Goal: Task Accomplishment & Management: Use online tool/utility

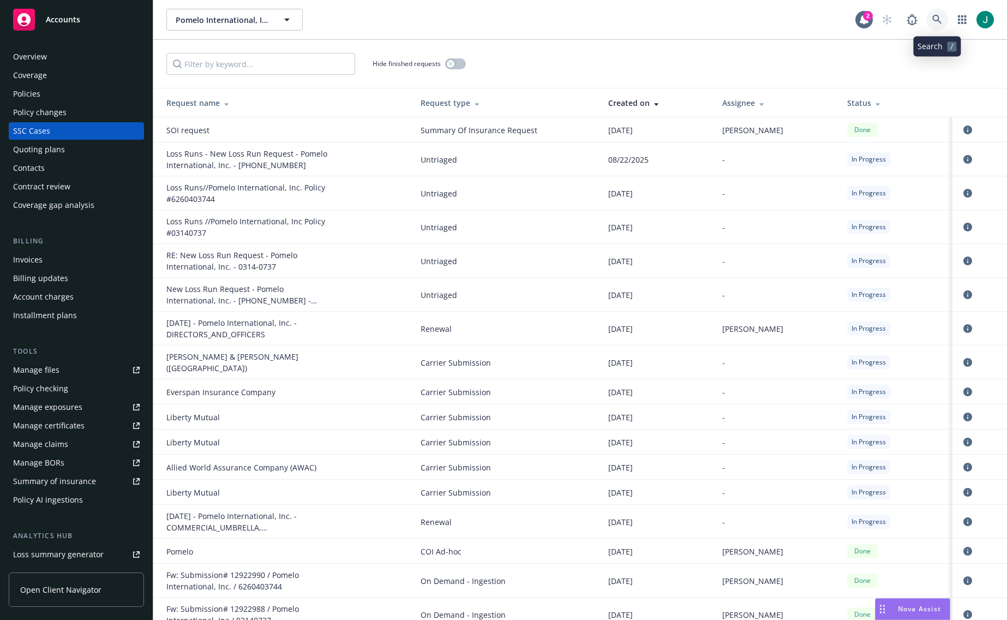
click at [937, 17] on icon at bounding box center [937, 20] width 10 height 10
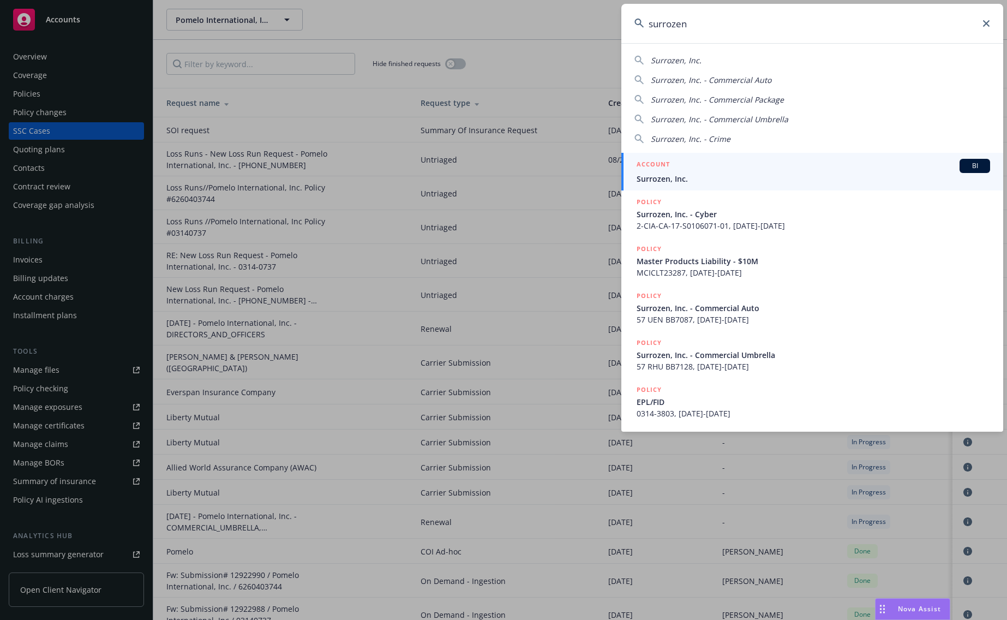
type input "surrozen"
click at [692, 176] on span "Surrozen, Inc." at bounding box center [814, 178] width 354 height 11
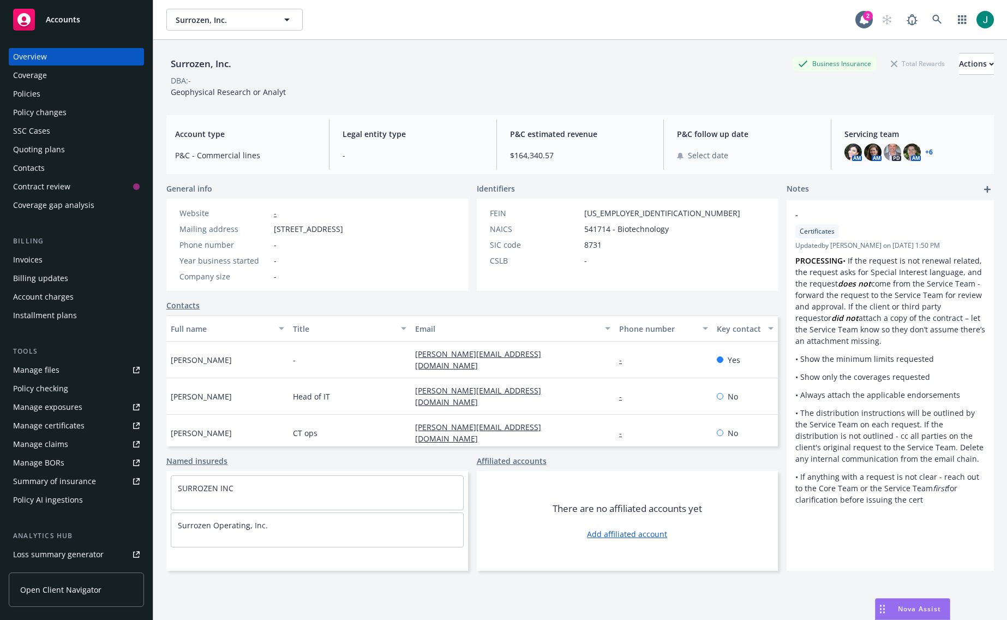
click at [51, 113] on div "Policy changes" at bounding box center [39, 112] width 53 height 17
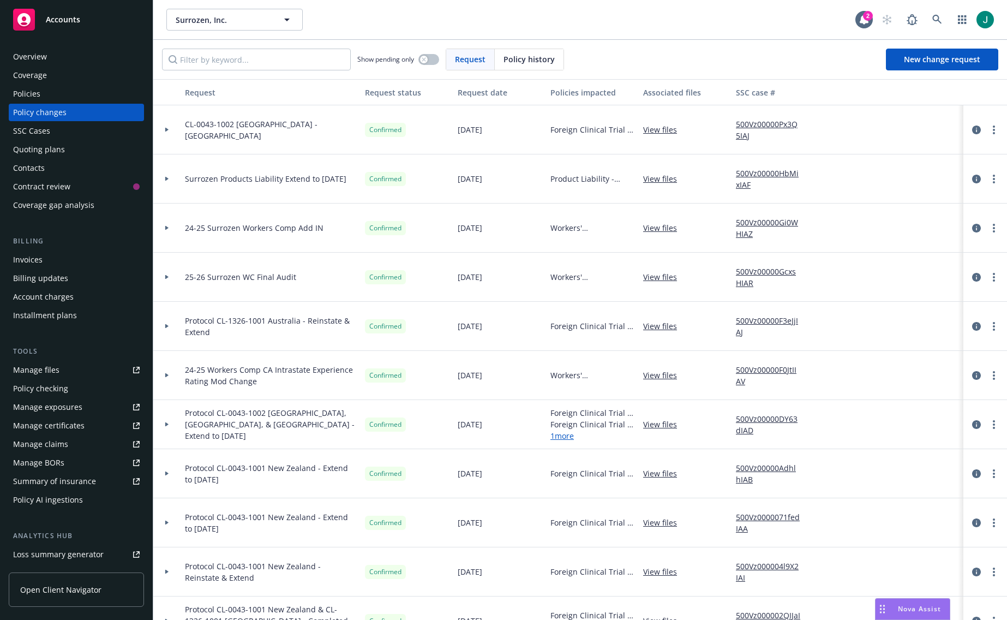
click at [56, 479] on div "Summary of insurance" at bounding box center [54, 480] width 83 height 17
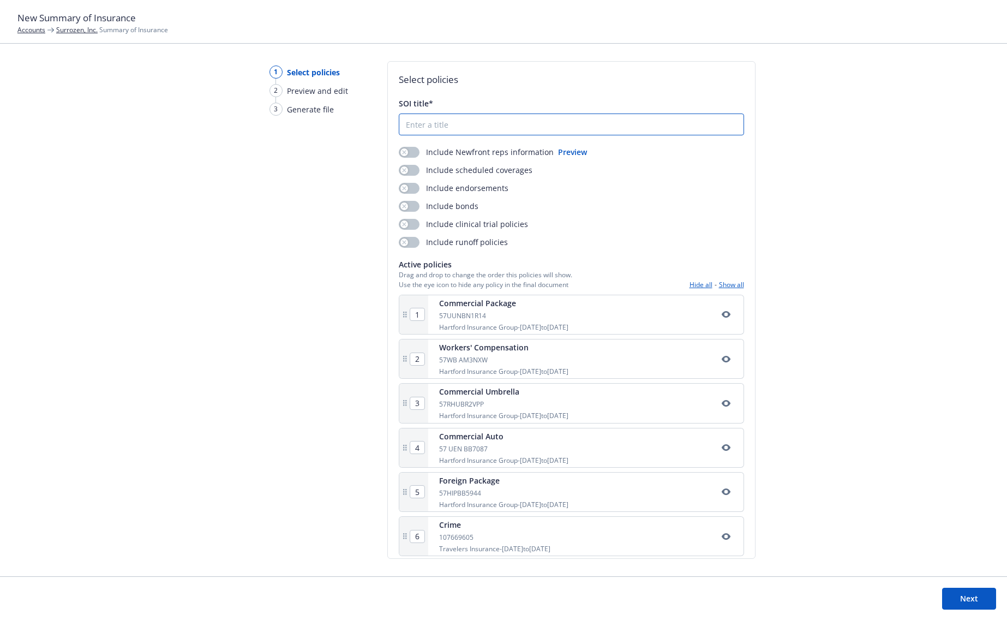
click at [431, 124] on input "SOI title*" at bounding box center [571, 124] width 344 height 21
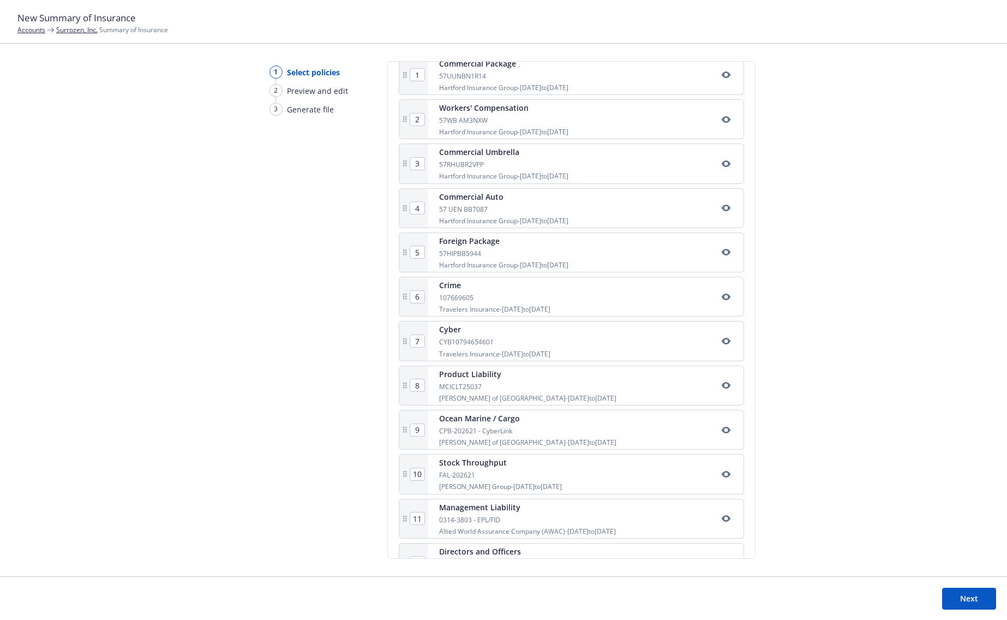
scroll to position [275, 0]
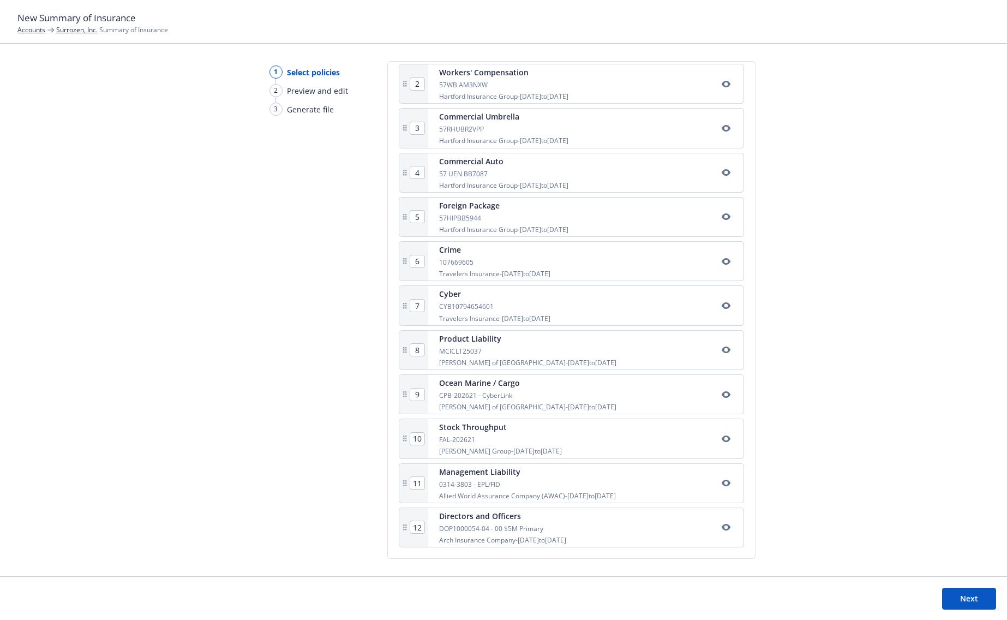
type input "xxx"
drag, startPoint x: 412, startPoint y: 529, endPoint x: 424, endPoint y: 528, distance: 12.1
click at [424, 528] on div "12" at bounding box center [413, 527] width 29 height 39
type input "01"
type input "2"
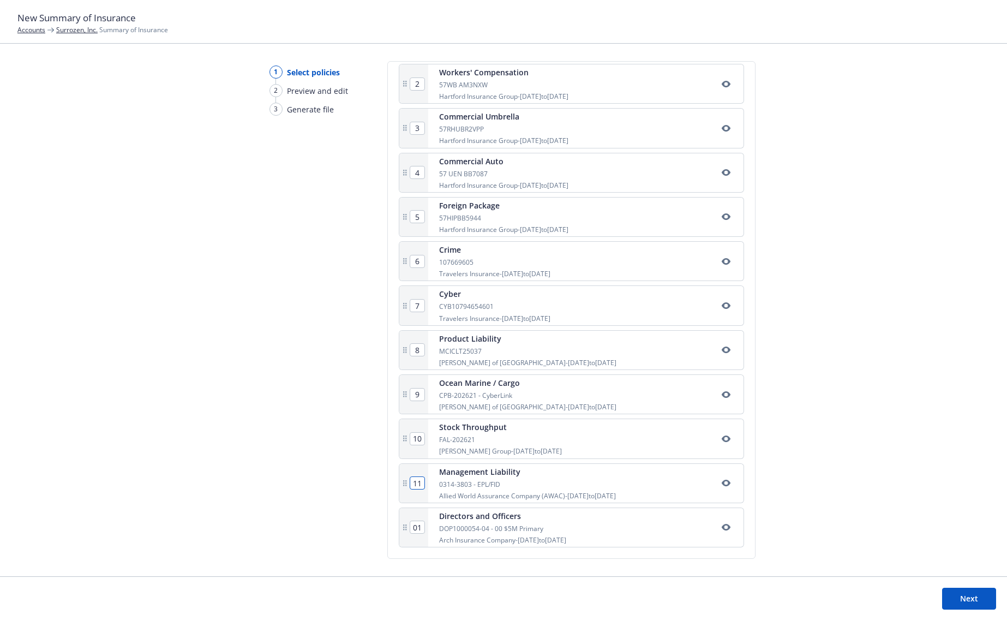
type input "3"
type input "4"
type input "5"
type input "6"
type input "7"
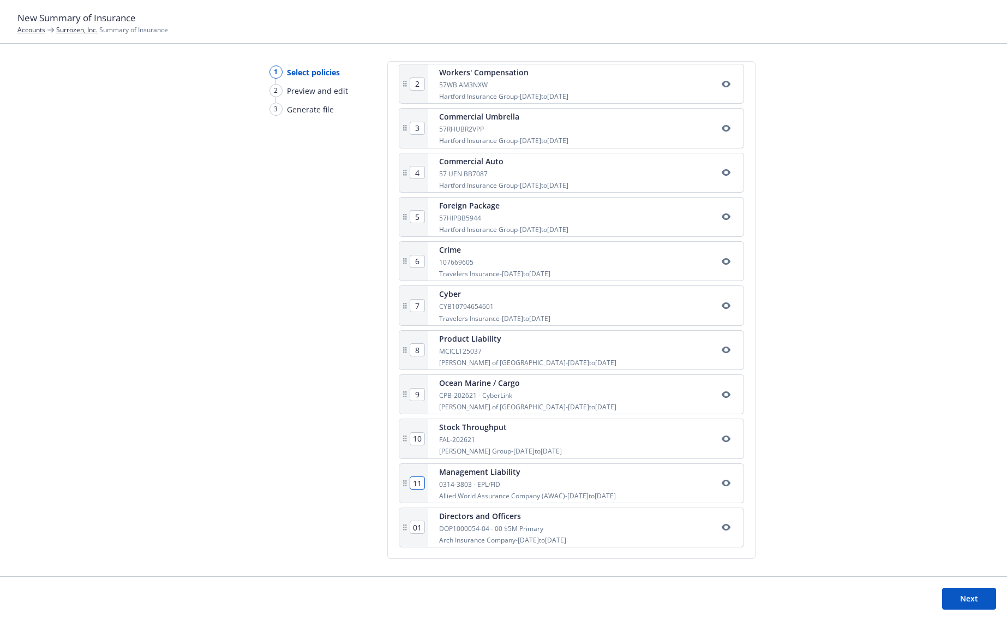
type input "8"
type input "9"
type input "10"
type input "11"
type input "12"
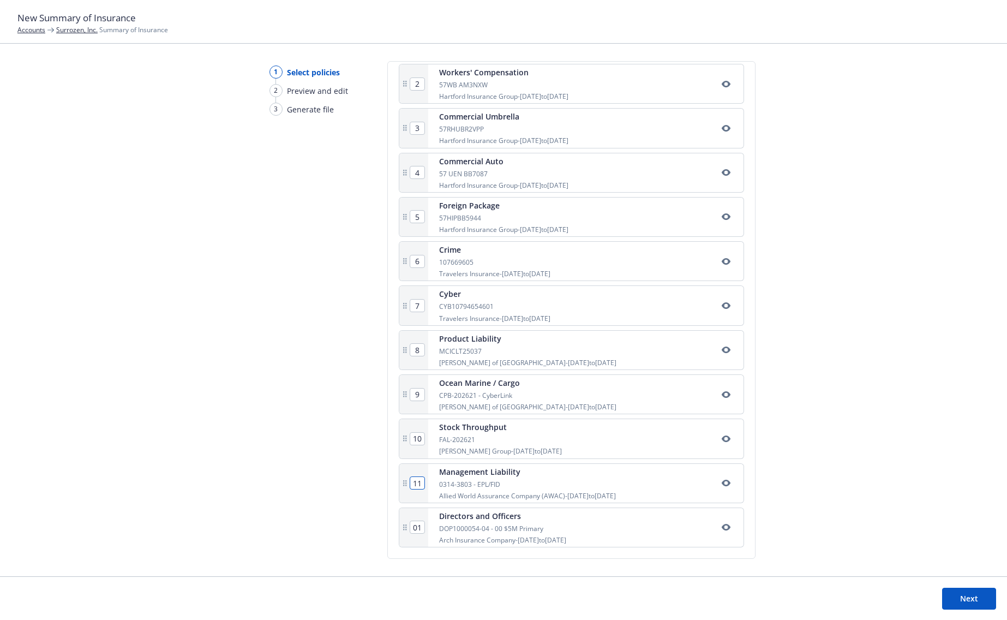
type input "1"
click at [420, 483] on input "11" at bounding box center [417, 483] width 14 height 12
drag, startPoint x: 420, startPoint y: 525, endPoint x: 403, endPoint y: 526, distance: 16.4
click at [403, 526] on div "12" at bounding box center [413, 527] width 29 height 39
type input "02"
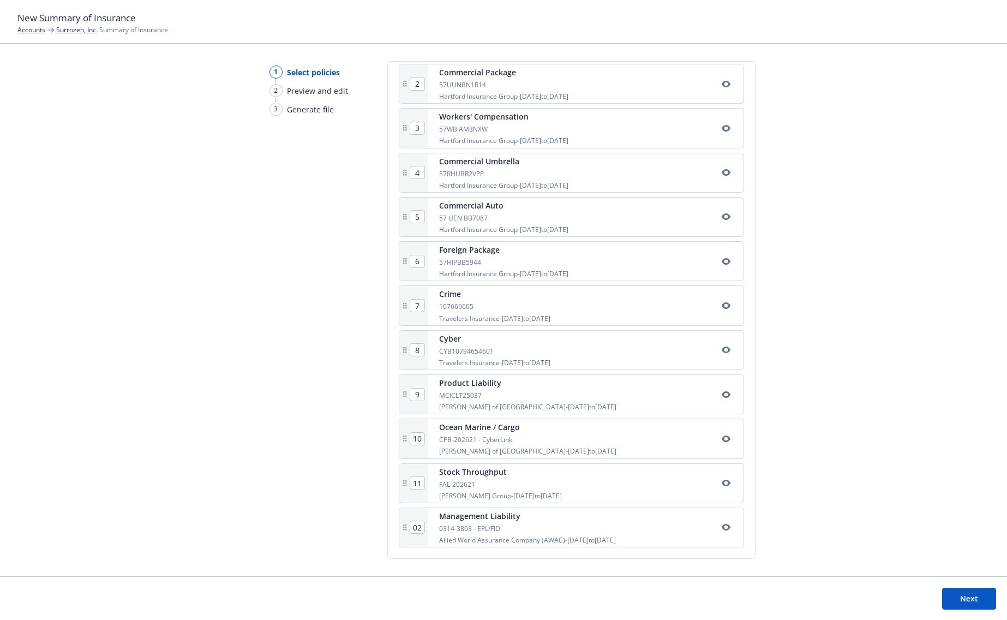
type input "3"
type input "4"
type input "5"
type input "6"
type input "7"
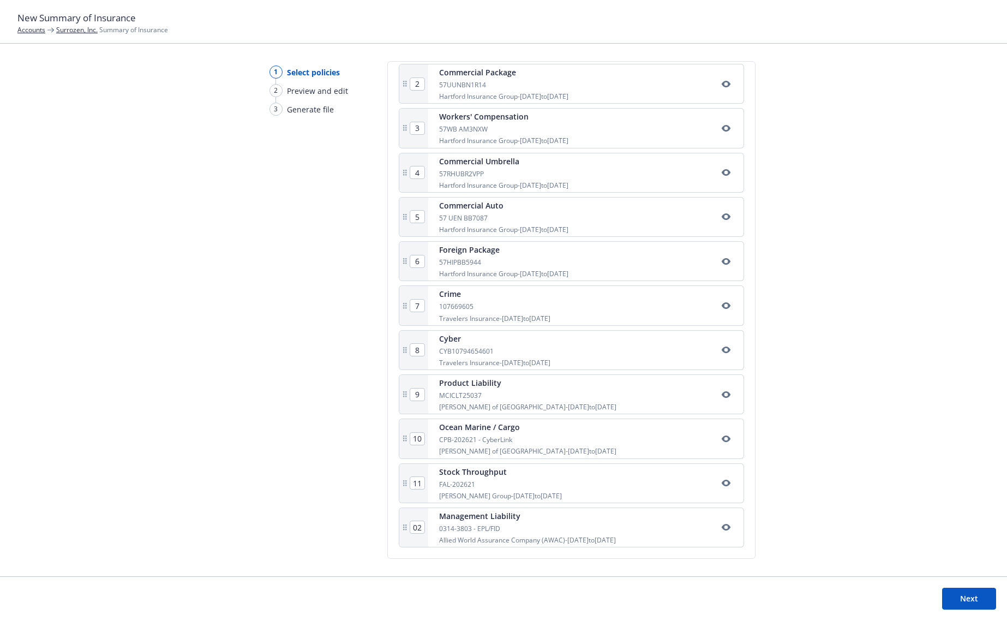
type input "8"
type input "9"
type input "10"
type input "11"
type input "12"
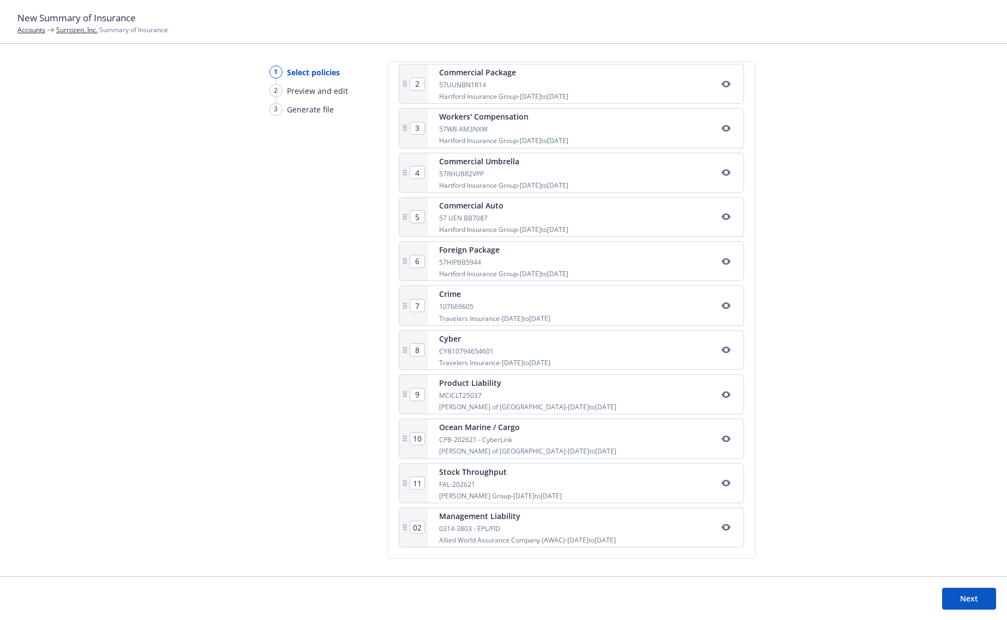
type input "2"
click at [777, 529] on div "1 Select policies 2 Preview and edit 3 Generate file Select policies SOI title*…" at bounding box center [503, 318] width 1007 height 515
click at [971, 600] on button "Next" at bounding box center [969, 599] width 54 height 22
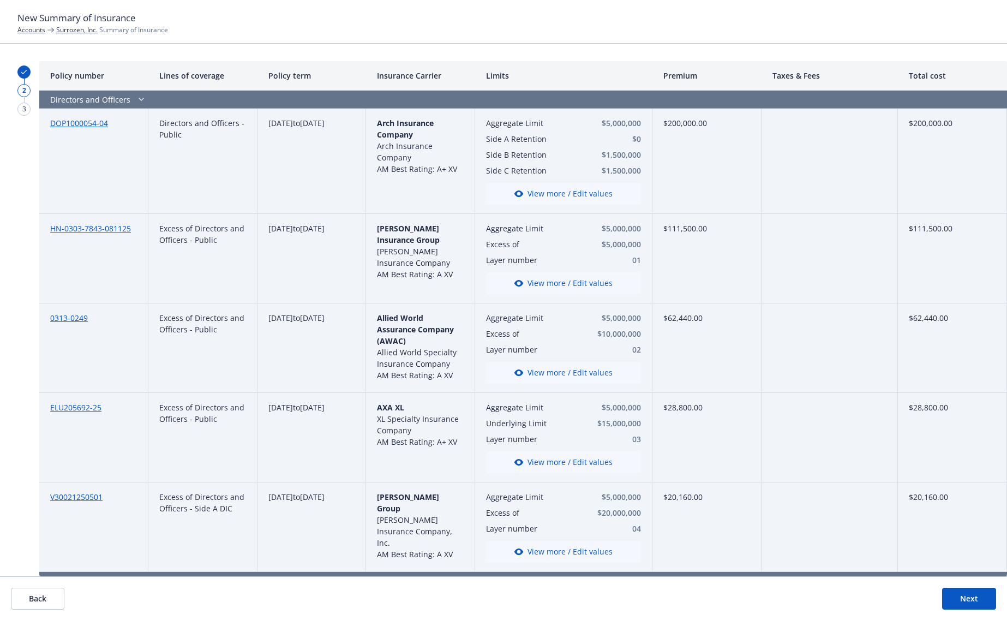
click at [75, 406] on link "ELU205692-25" at bounding box center [75, 407] width 51 height 10
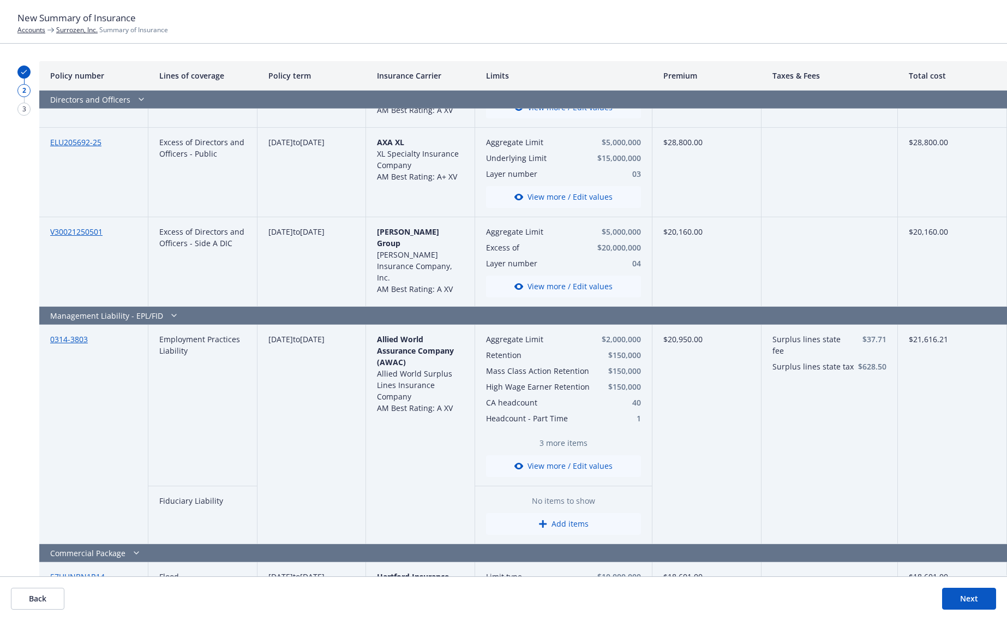
scroll to position [273, 0]
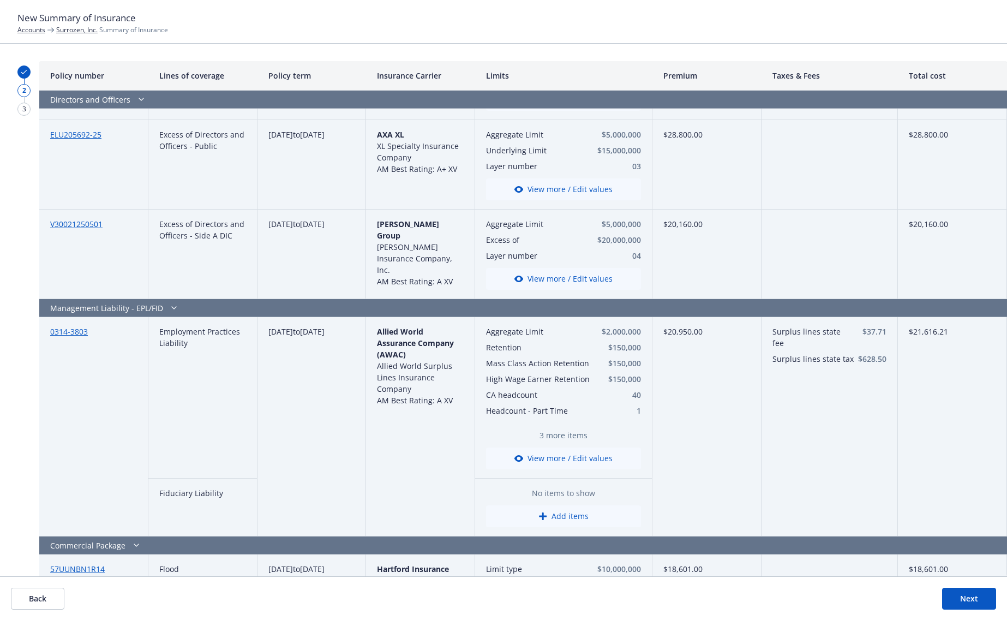
click at [574, 459] on button "View more / Edit values" at bounding box center [563, 458] width 155 height 22
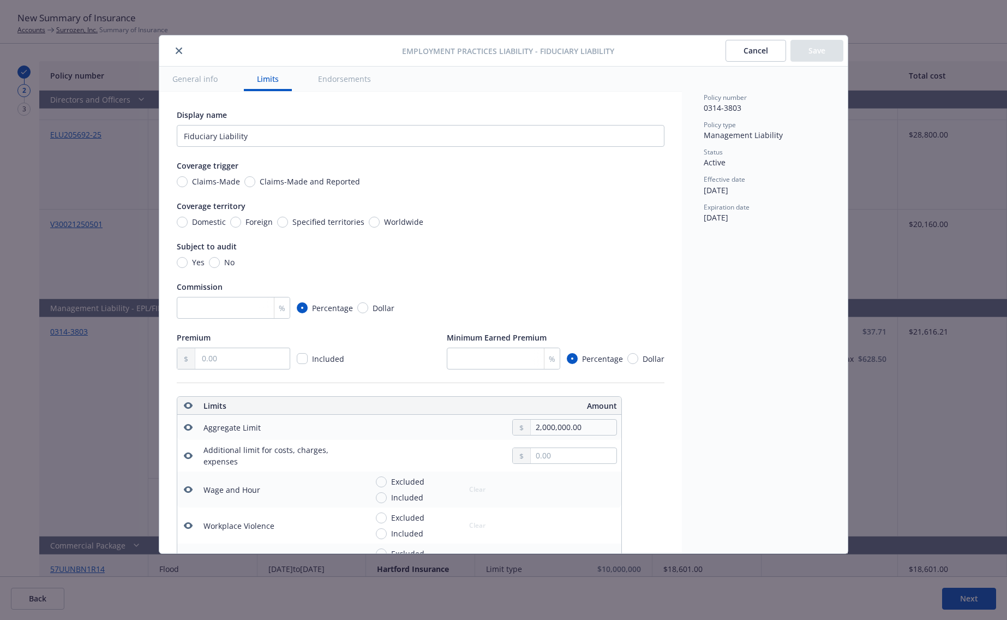
scroll to position [304, 0]
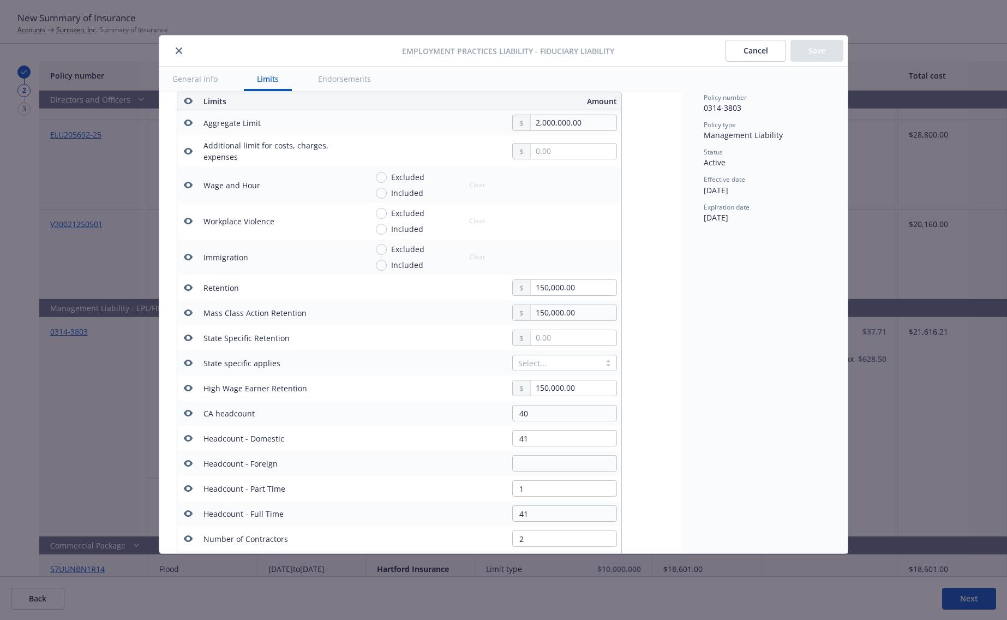
click at [189, 414] on icon "button" at bounding box center [188, 413] width 9 height 9
click at [186, 439] on icon "button" at bounding box center [188, 438] width 9 height 7
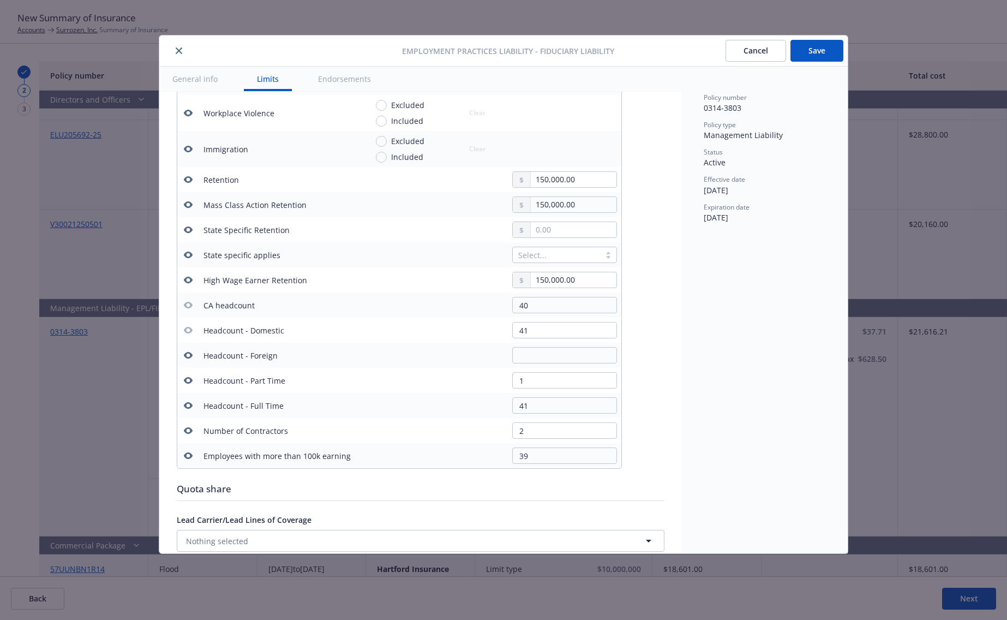
scroll to position [414, 0]
click at [188, 380] on icon "button" at bounding box center [188, 379] width 9 height 9
click at [185, 404] on icon "button" at bounding box center [188, 404] width 9 height 7
click at [188, 429] on icon "button" at bounding box center [188, 429] width 9 height 9
click at [191, 457] on icon "button" at bounding box center [188, 454] width 9 height 9
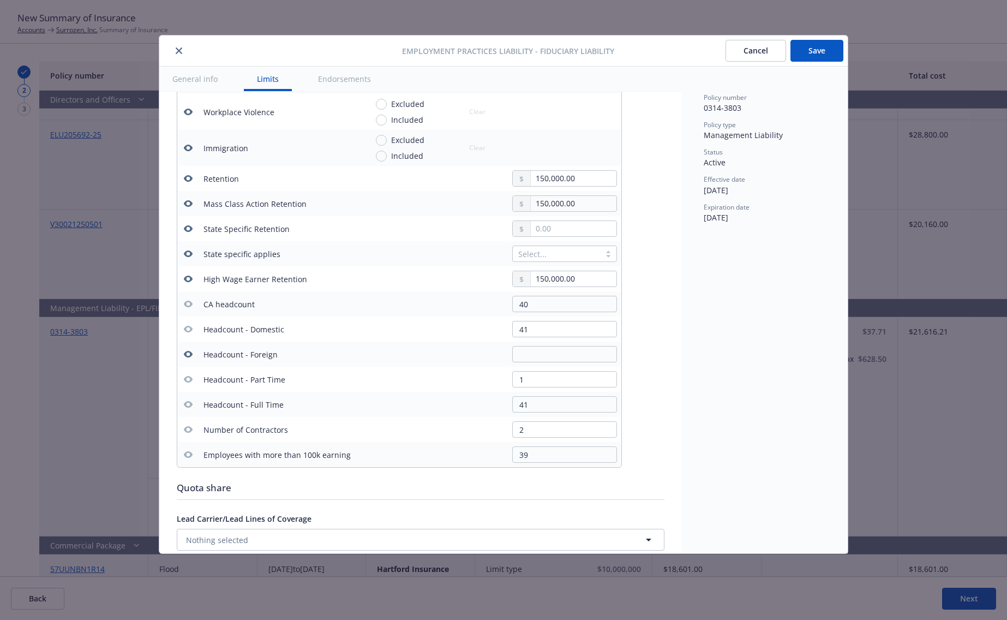
click at [822, 52] on button "Save" at bounding box center [816, 51] width 53 height 22
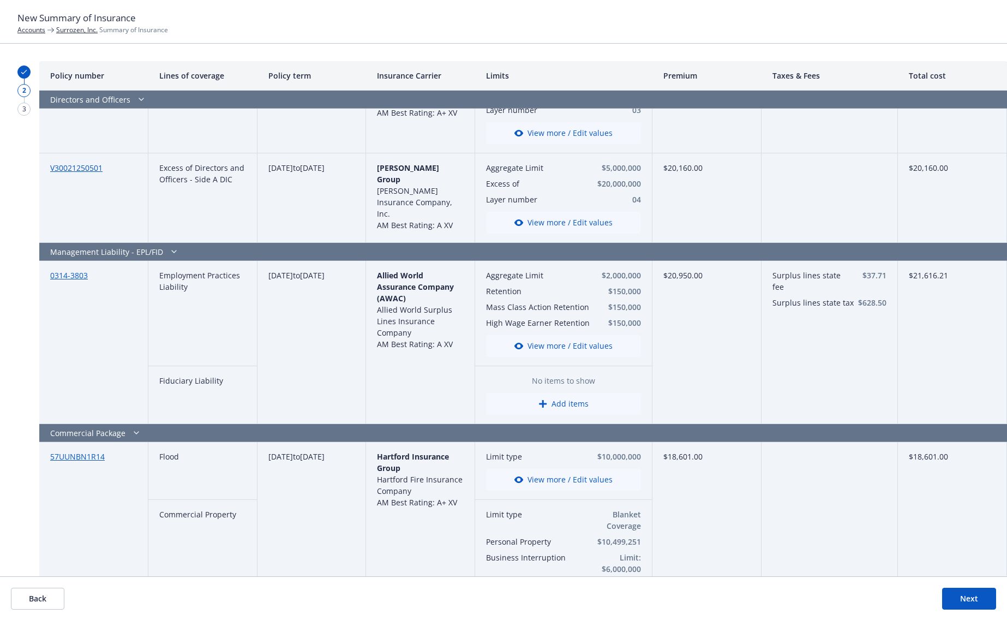
scroll to position [327, 0]
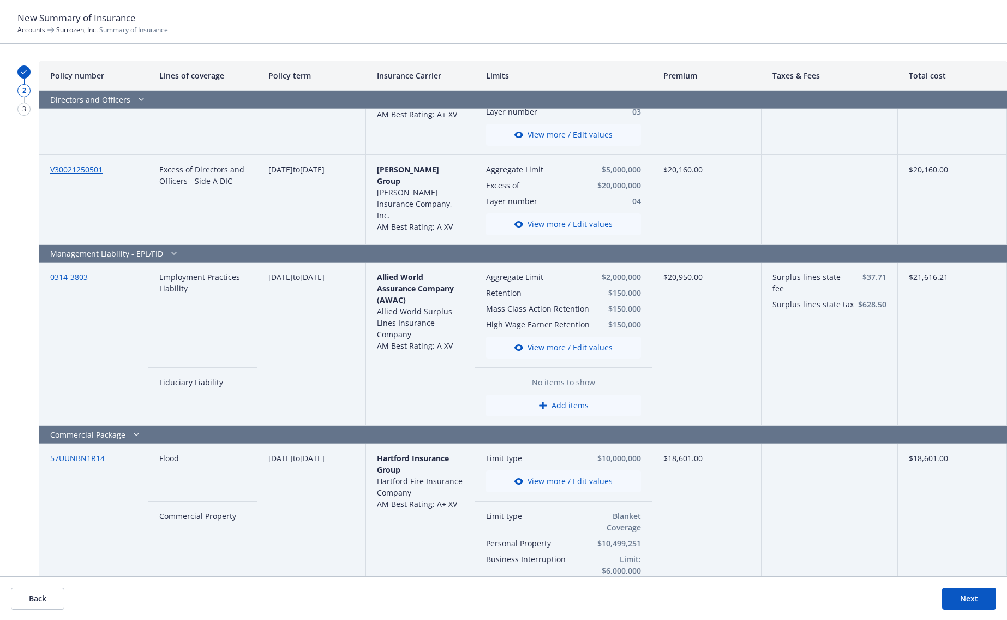
click at [965, 598] on button "Next" at bounding box center [969, 599] width 54 height 22
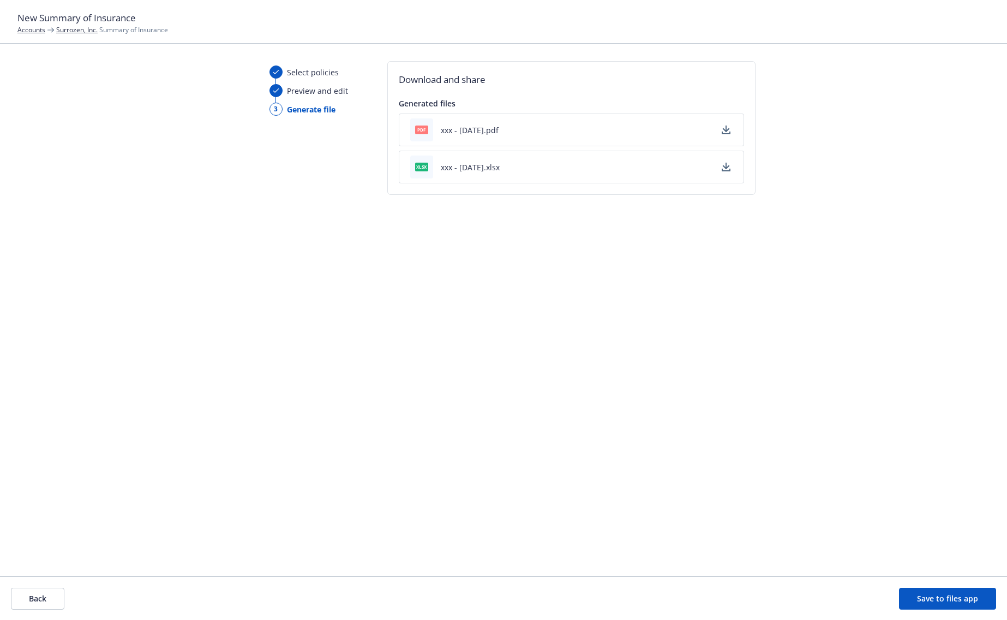
click at [724, 129] on icon "button" at bounding box center [725, 128] width 7 height 7
click at [342, 173] on div "Select policies Preview and edit 3 Generate file" at bounding box center [304, 318] width 105 height 515
click at [728, 169] on icon "button" at bounding box center [726, 167] width 9 height 9
click at [804, 107] on div "Select policies Preview and edit 3 Generate file Download and share Generated f…" at bounding box center [503, 318] width 1007 height 515
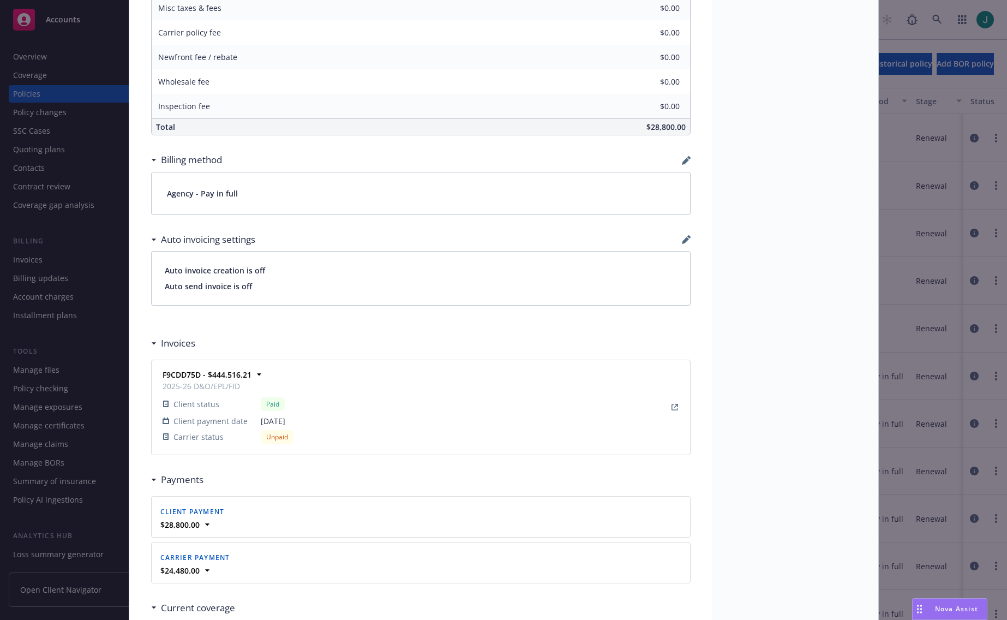
scroll to position [894, 0]
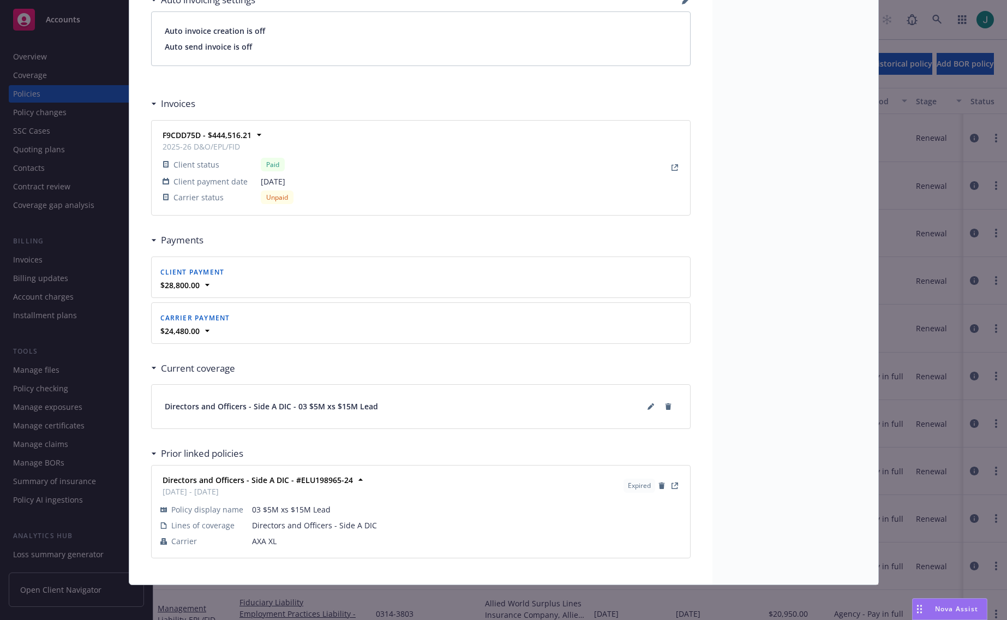
click at [70, 123] on div "Policy Directors and Officers - Side A DIC - 03 $5M xs $15M Lead Add internal n…" at bounding box center [503, 310] width 1007 height 620
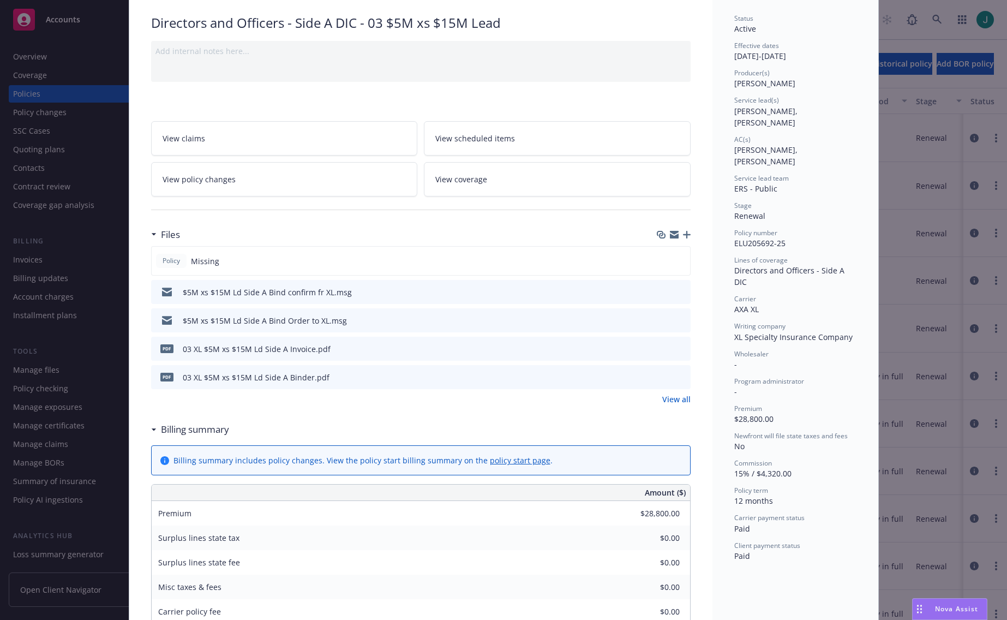
scroll to position [0, 0]
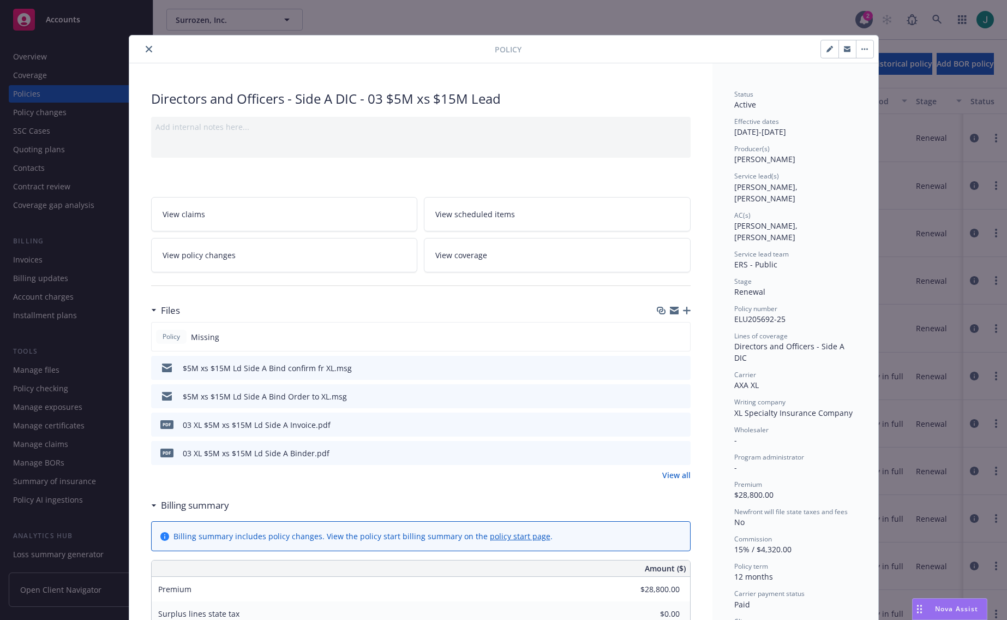
click at [146, 48] on icon "close" at bounding box center [149, 49] width 7 height 7
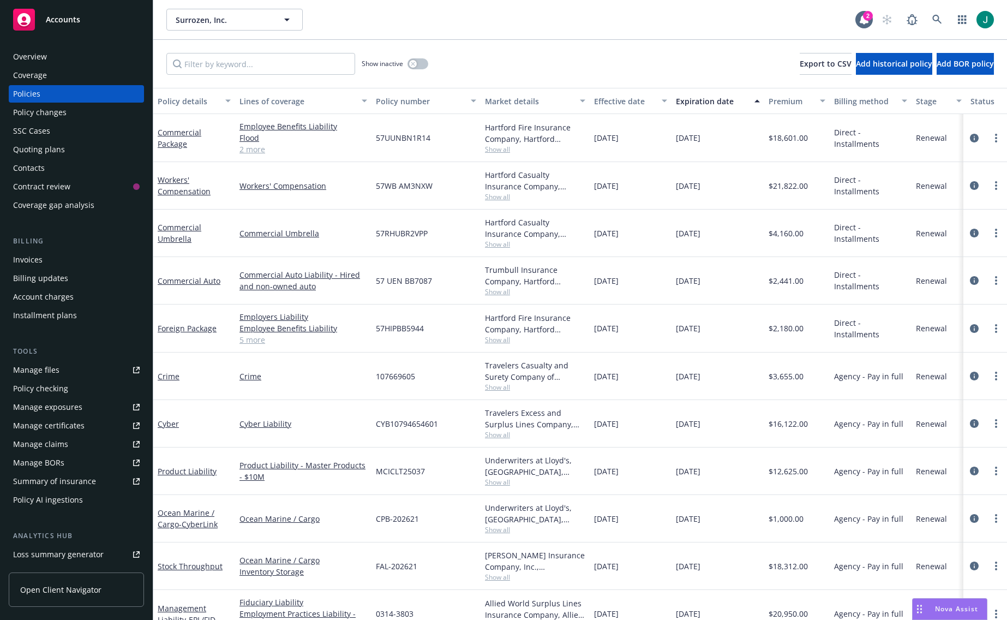
click at [75, 484] on div "Summary of insurance" at bounding box center [54, 480] width 83 height 17
click at [75, 478] on div "Summary of insurance" at bounding box center [54, 480] width 83 height 17
click at [62, 481] on div "Summary of insurance" at bounding box center [54, 480] width 83 height 17
click at [49, 480] on div "Summary of insurance" at bounding box center [54, 480] width 83 height 17
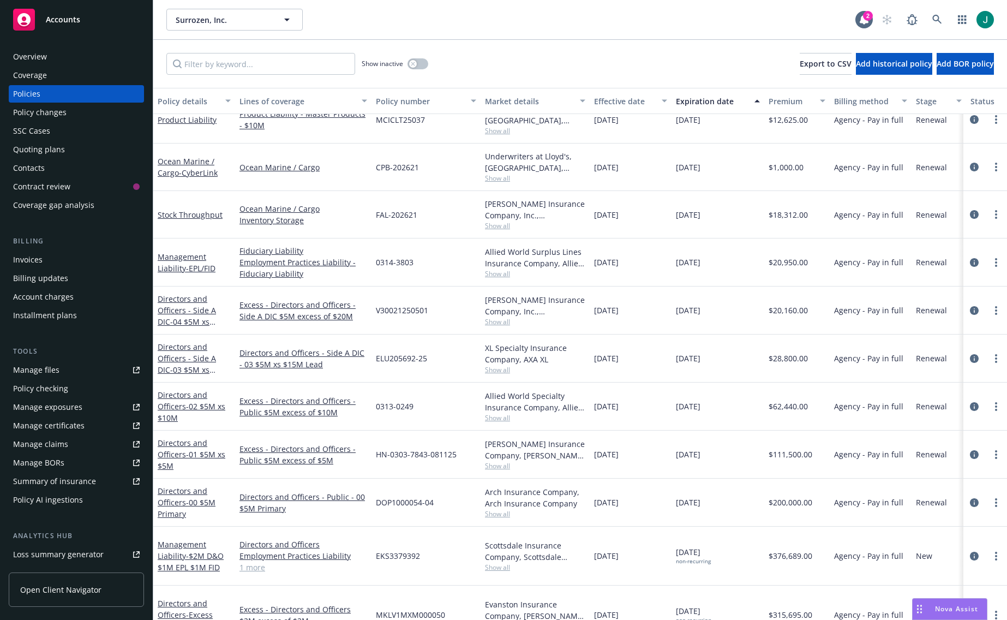
scroll to position [338, 0]
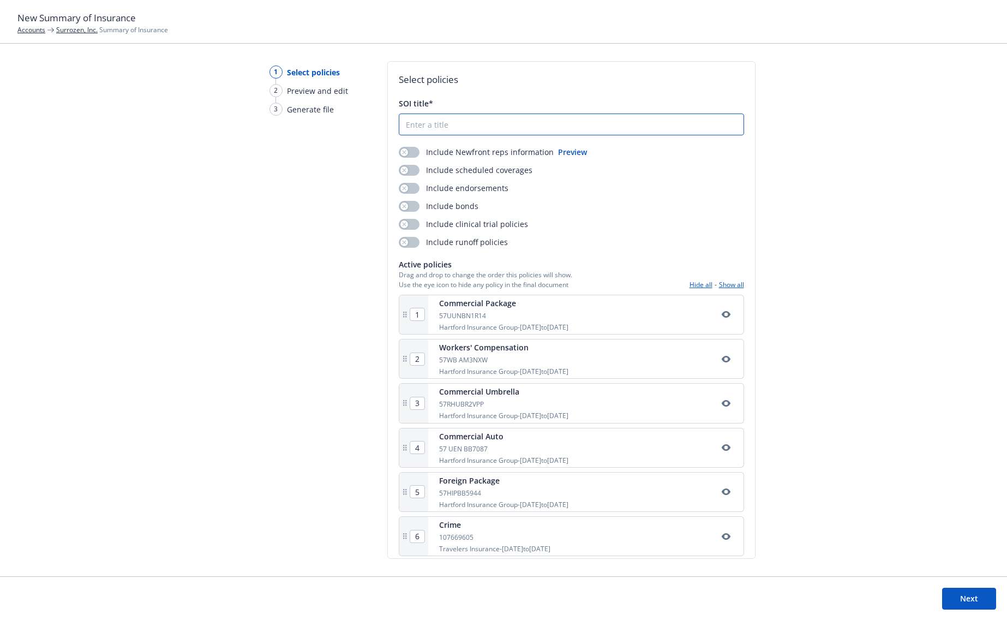
click at [423, 126] on input "SOI title*" at bounding box center [571, 124] width 344 height 21
type input "xxx"
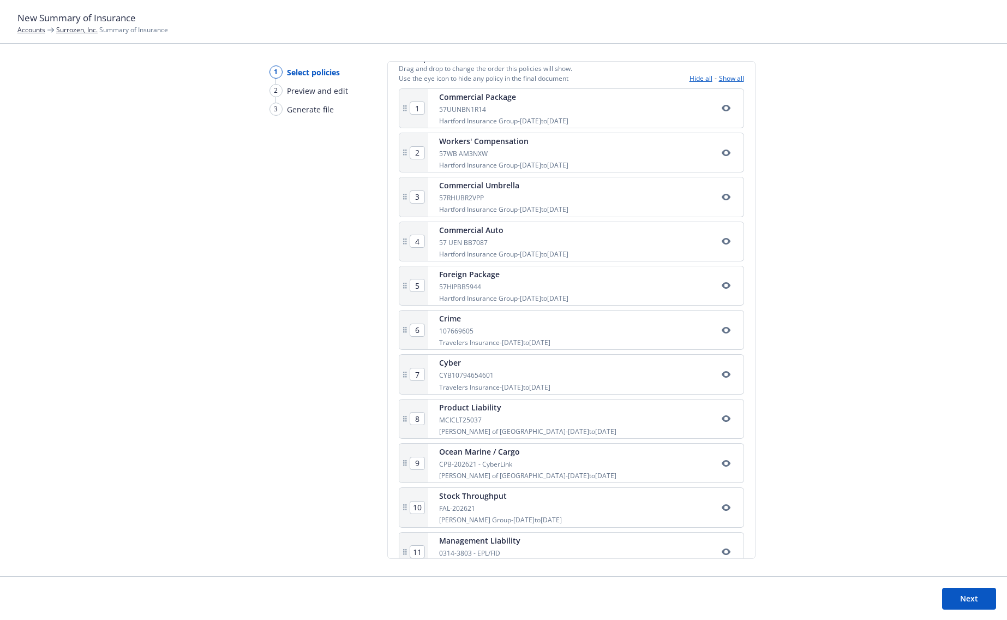
scroll to position [275, 0]
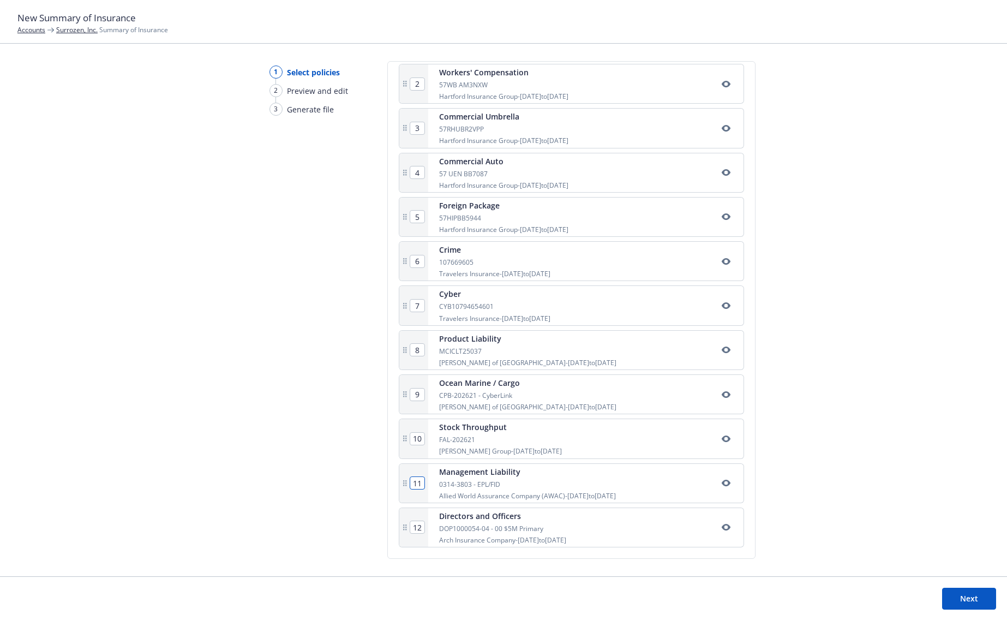
drag, startPoint x: 411, startPoint y: 483, endPoint x: 422, endPoint y: 482, distance: 11.0
click at [422, 482] on input "11" at bounding box center [417, 483] width 14 height 12
drag, startPoint x: 422, startPoint y: 486, endPoint x: 407, endPoint y: 484, distance: 15.4
click at [407, 484] on div "12" at bounding box center [413, 483] width 29 height 39
type input "01"
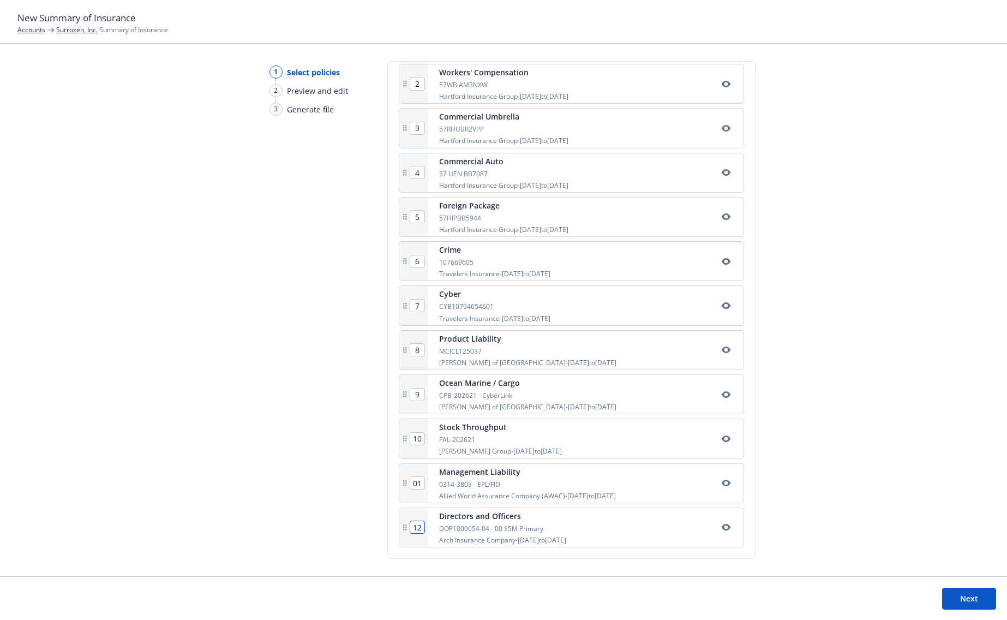
type input "2"
type input "3"
type input "4"
type input "5"
type input "6"
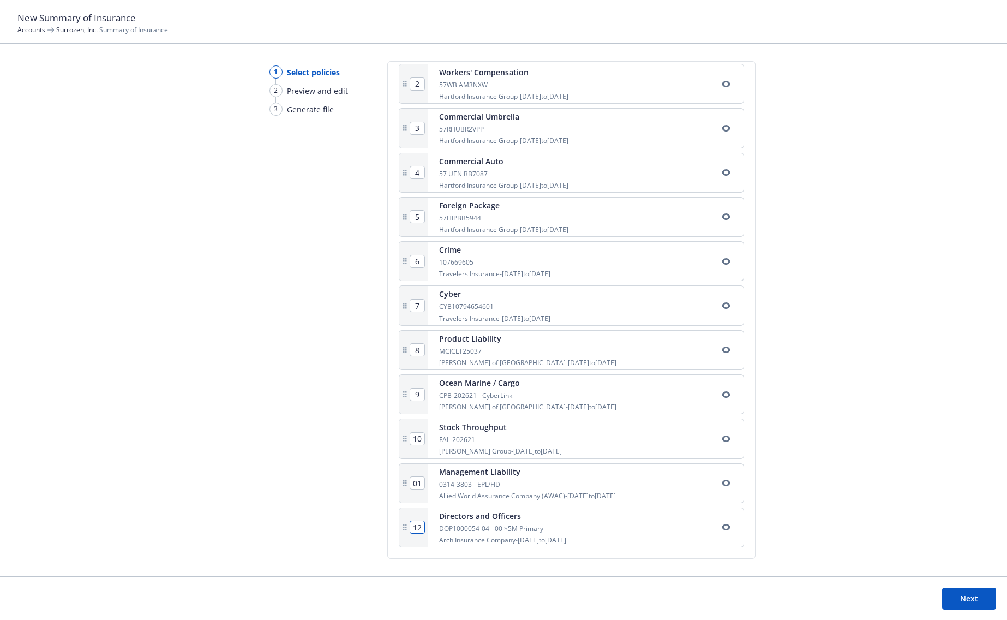
type input "7"
type input "8"
type input "9"
type input "10"
type input "11"
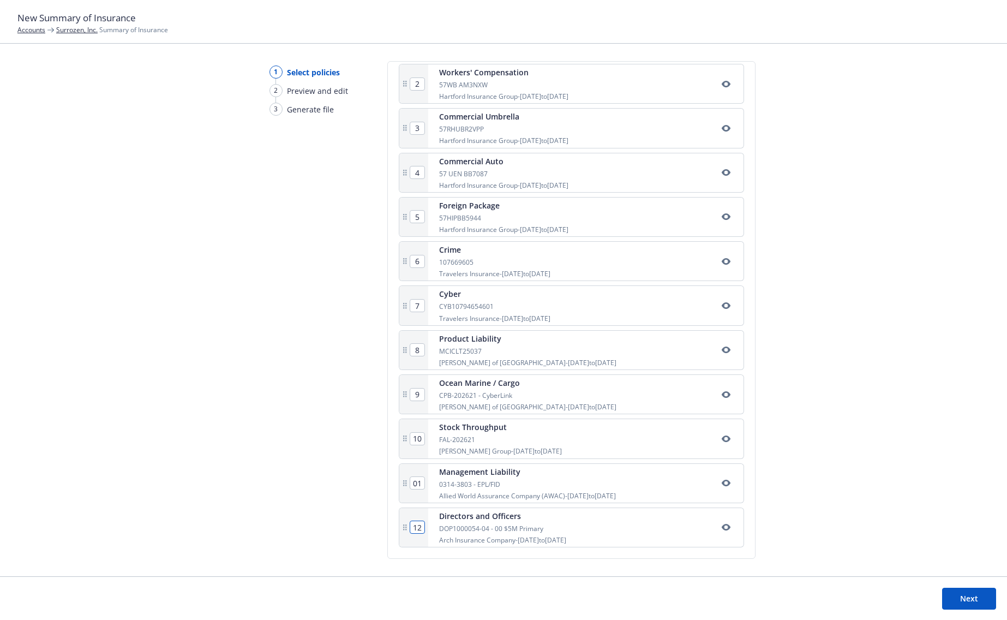
type input "1"
drag, startPoint x: 422, startPoint y: 528, endPoint x: 406, endPoint y: 529, distance: 15.3
click at [406, 529] on div "12" at bounding box center [413, 527] width 29 height 39
type input "2"
type input "3"
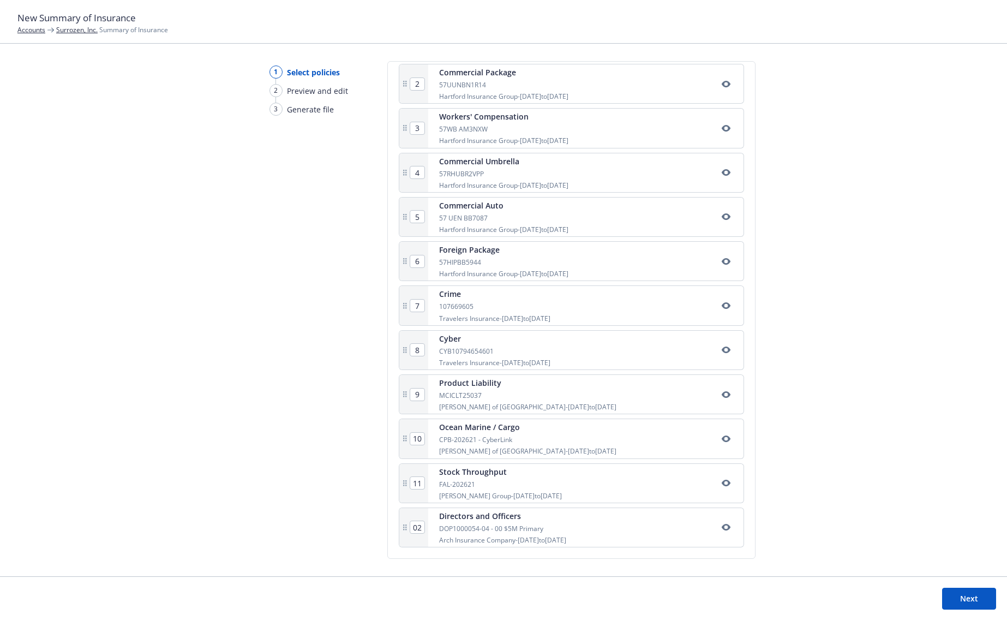
type input "4"
type input "5"
type input "6"
type input "7"
type input "8"
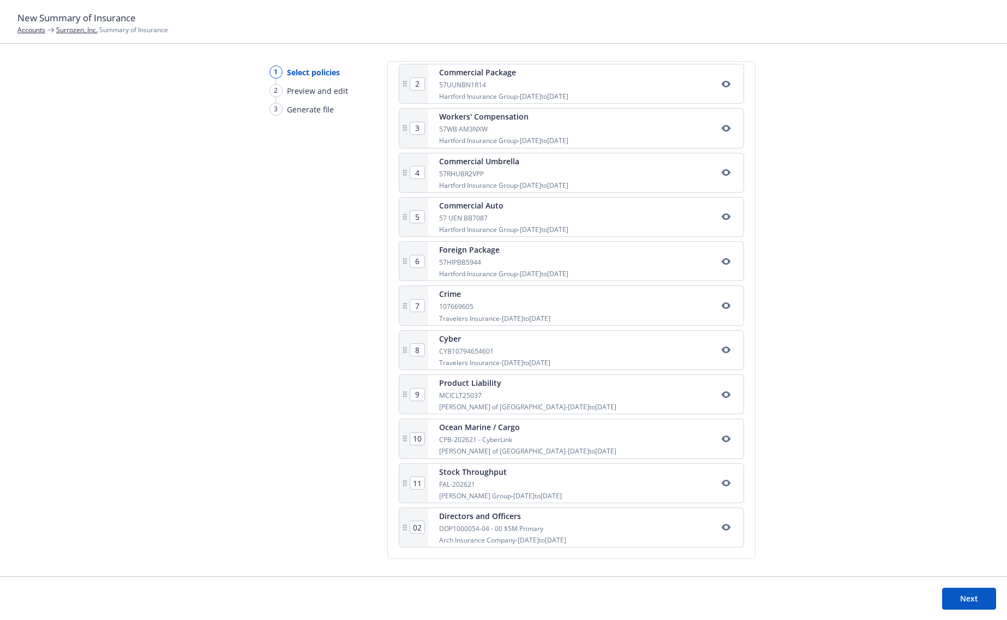
type input "9"
type input "10"
type input "11"
type input "12"
drag, startPoint x: 927, startPoint y: 585, endPoint x: 942, endPoint y: 595, distance: 18.2
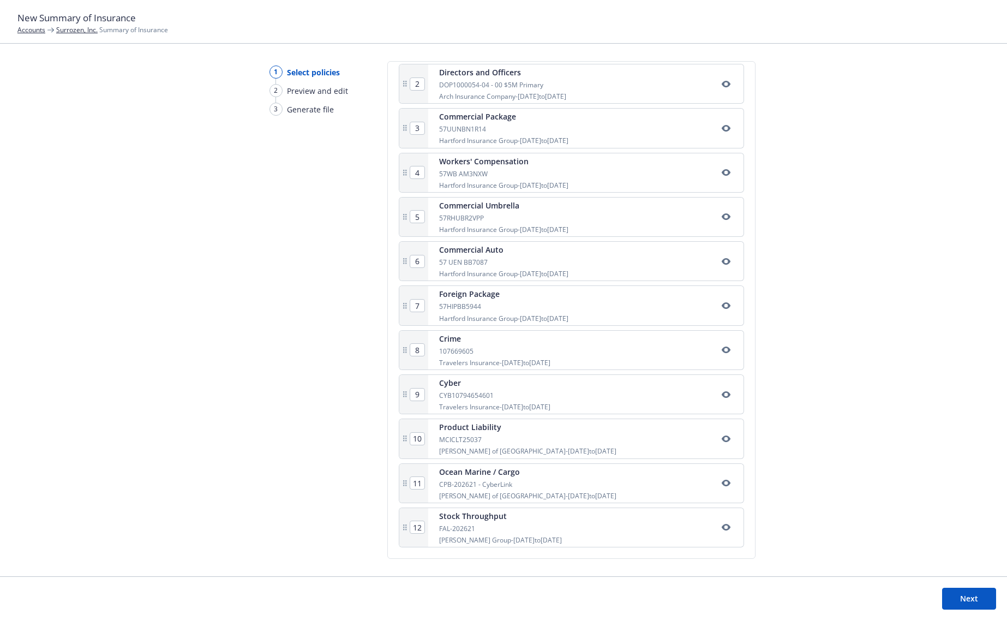
click at [937, 593] on footer "Next" at bounding box center [503, 598] width 1007 height 44
click at [969, 599] on button "Next" at bounding box center [969, 599] width 54 height 22
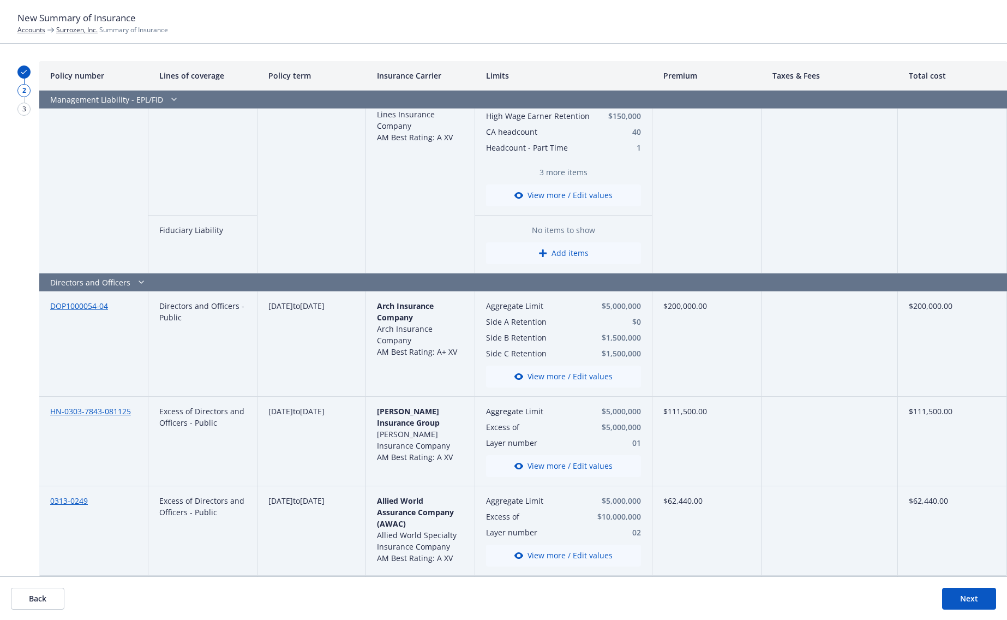
scroll to position [0, 0]
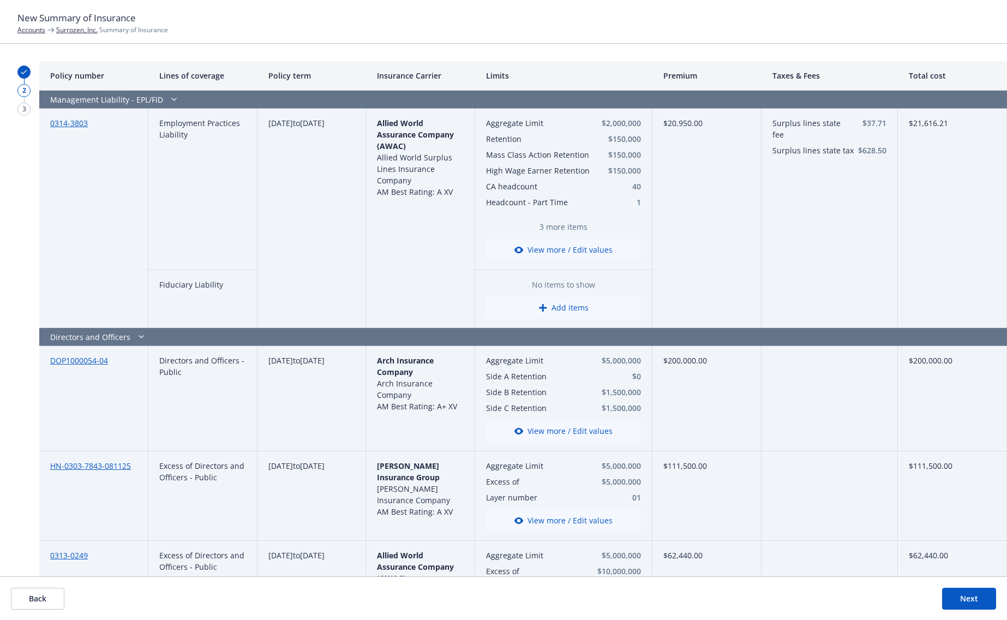
click at [42, 596] on button "Back" at bounding box center [37, 599] width 53 height 22
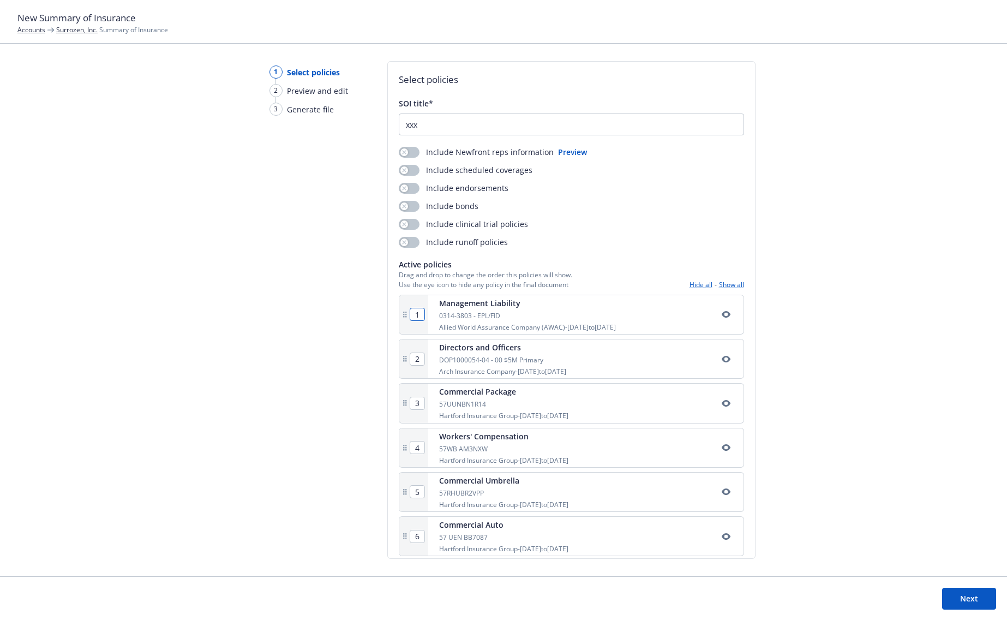
drag, startPoint x: 418, startPoint y: 315, endPoint x: 412, endPoint y: 314, distance: 6.0
click at [412, 314] on input "1" at bounding box center [417, 314] width 14 height 12
type input "2"
type input "1"
click at [352, 380] on div "1 Select policies 2 Preview and edit 3 Generate file" at bounding box center [304, 318] width 105 height 515
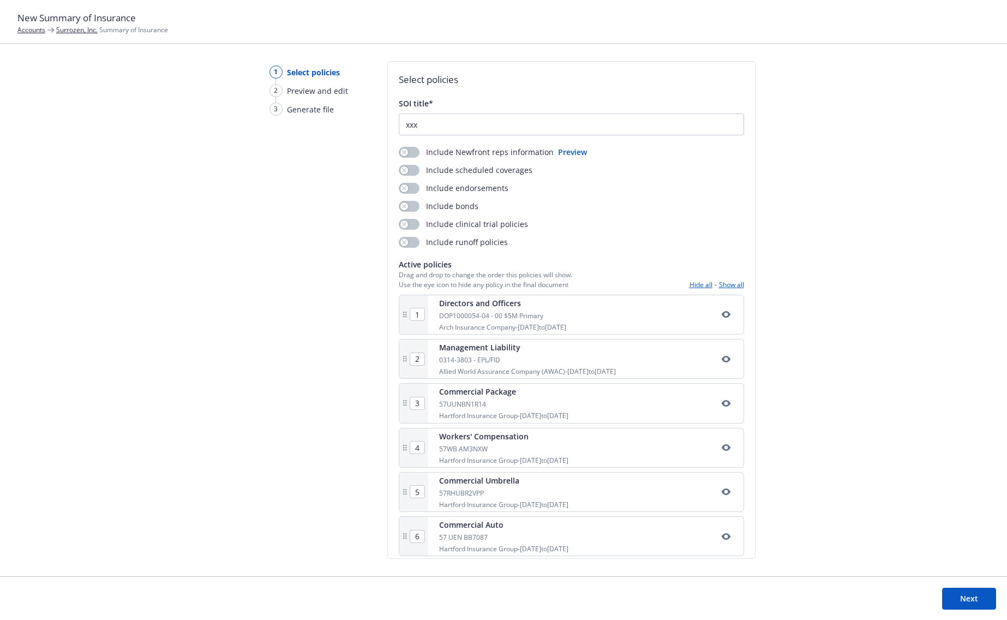
click at [965, 601] on button "Next" at bounding box center [969, 599] width 54 height 22
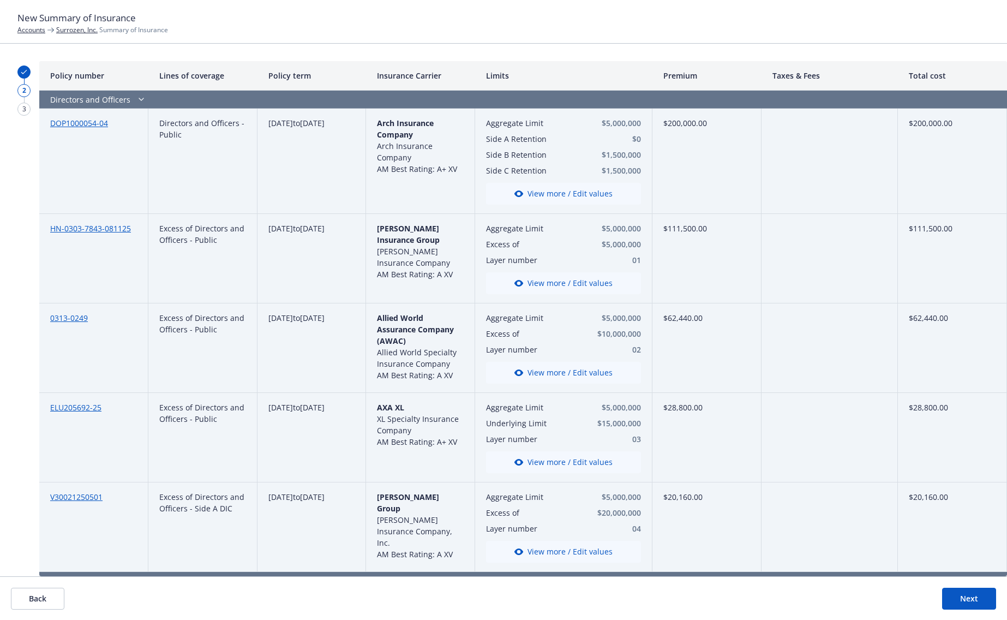
click at [39, 597] on button "Back" at bounding box center [37, 599] width 53 height 22
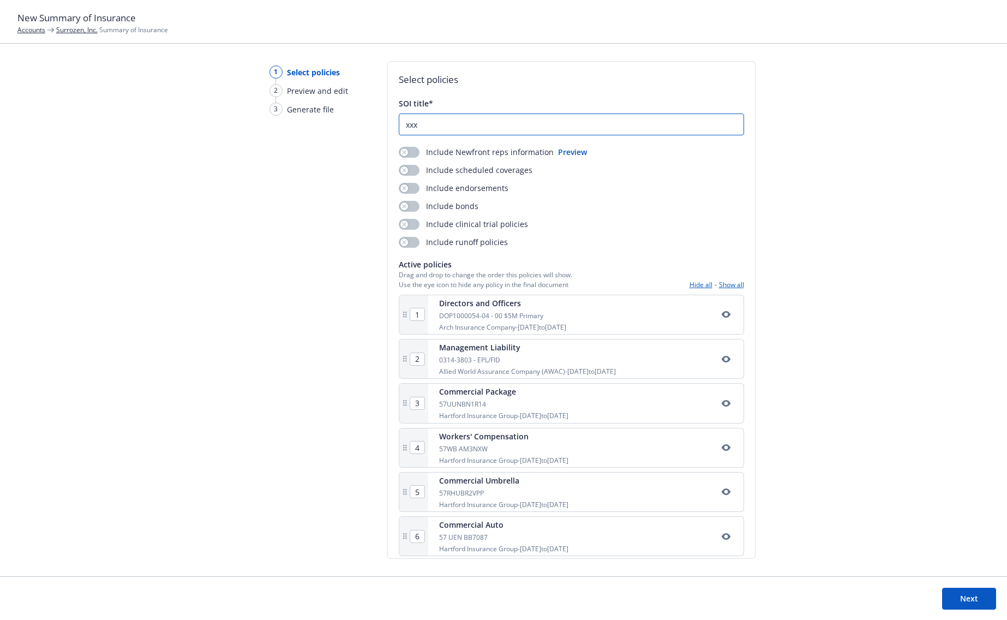
drag, startPoint x: 428, startPoint y: 128, endPoint x: 398, endPoint y: 128, distance: 30.0
click at [399, 128] on input "xxx" at bounding box center [571, 124] width 344 height 21
type input "TEST SOI"
click at [407, 153] on button "button" at bounding box center [409, 152] width 21 height 11
click at [971, 601] on button "Next" at bounding box center [969, 599] width 54 height 22
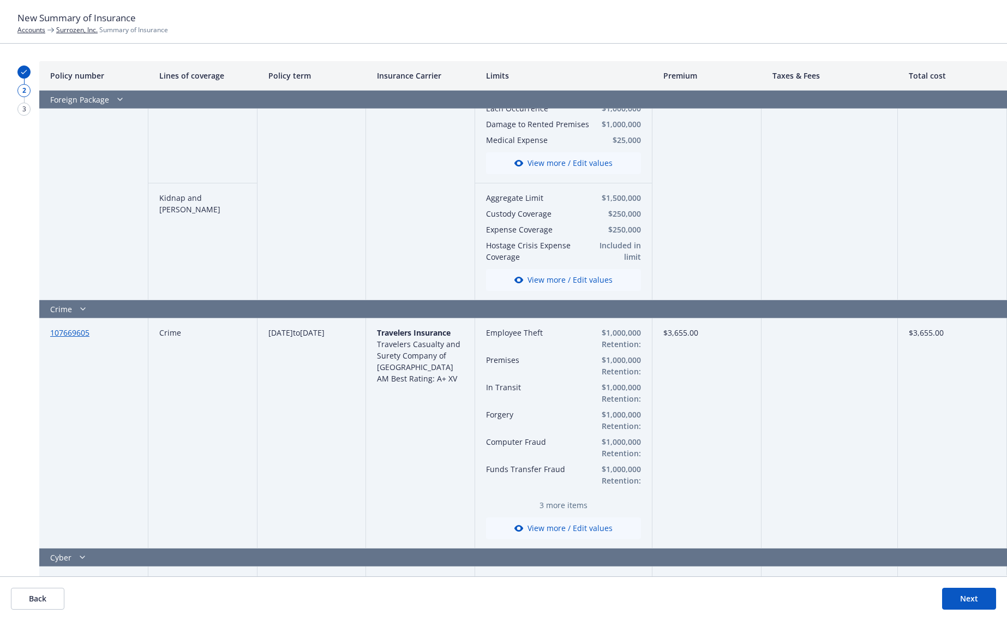
scroll to position [2291, 0]
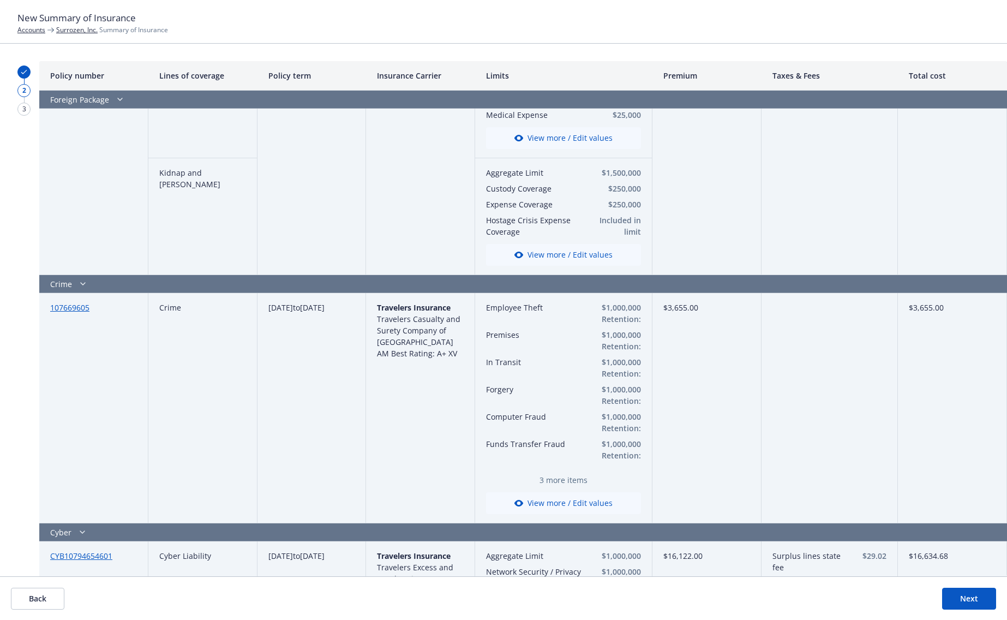
click at [957, 602] on button "Next" at bounding box center [969, 599] width 54 height 22
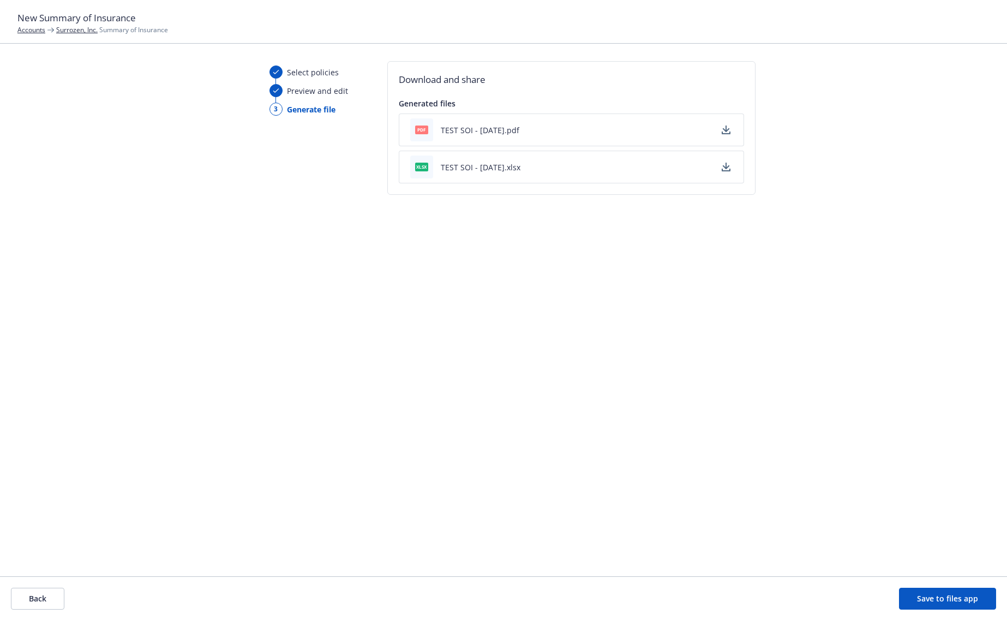
drag, startPoint x: 942, startPoint y: 597, endPoint x: 500, endPoint y: 418, distance: 476.0
click at [942, 597] on button "Save to files app" at bounding box center [947, 599] width 97 height 22
